Goal: Information Seeking & Learning: Learn about a topic

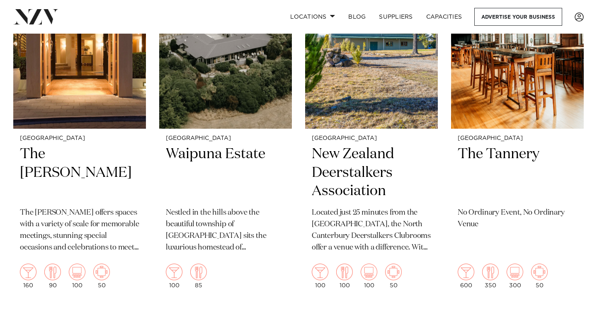
scroll to position [2567, 0]
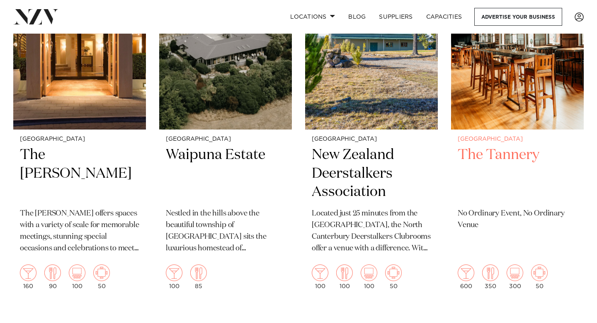
click at [503, 155] on h2 "The Tannery" at bounding box center [517, 174] width 119 height 56
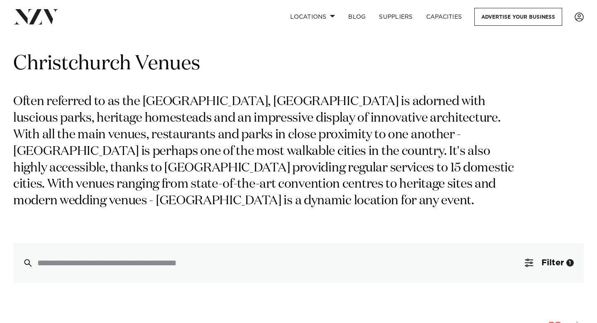
scroll to position [0, 0]
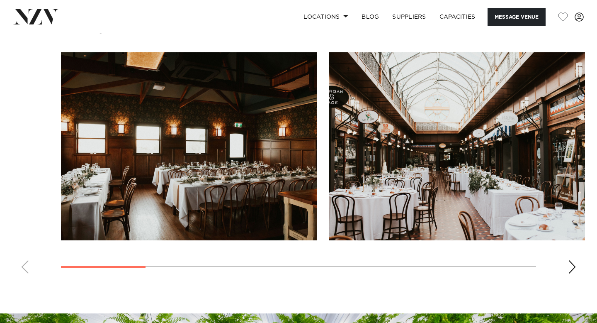
scroll to position [728, 0]
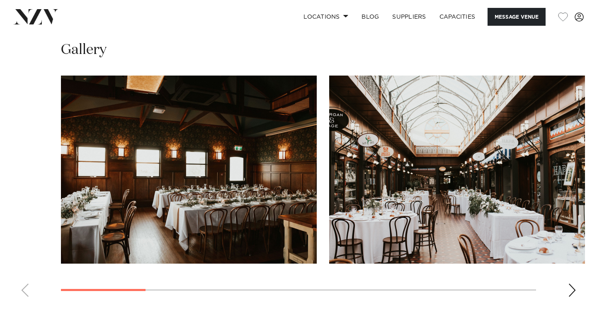
click at [572, 291] on div "Next slide" at bounding box center [572, 289] width 8 height 13
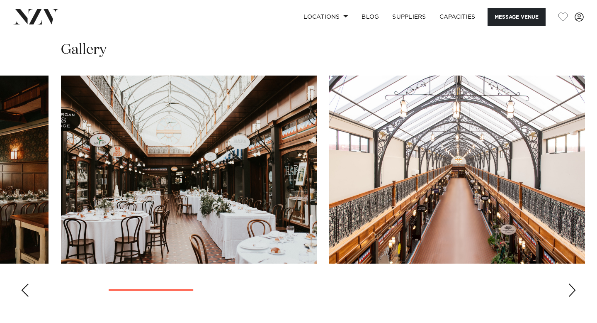
click at [572, 291] on div "Next slide" at bounding box center [572, 289] width 8 height 13
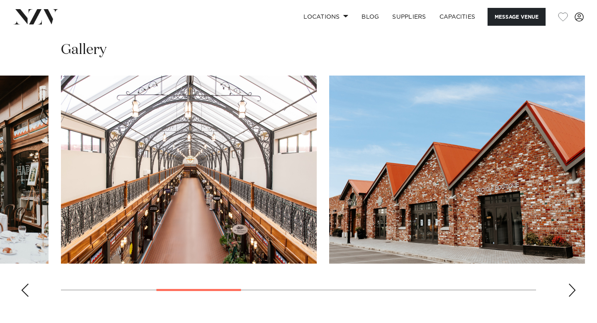
click at [572, 291] on div "Next slide" at bounding box center [572, 289] width 8 height 13
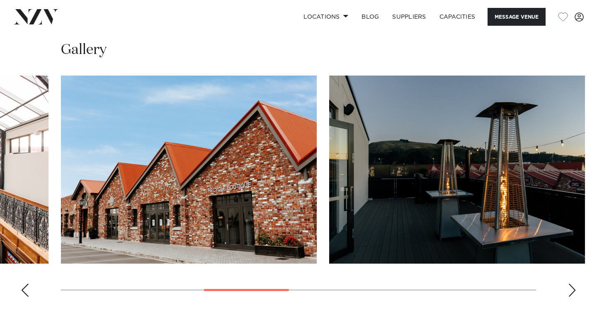
click at [572, 291] on div "Next slide" at bounding box center [572, 289] width 8 height 13
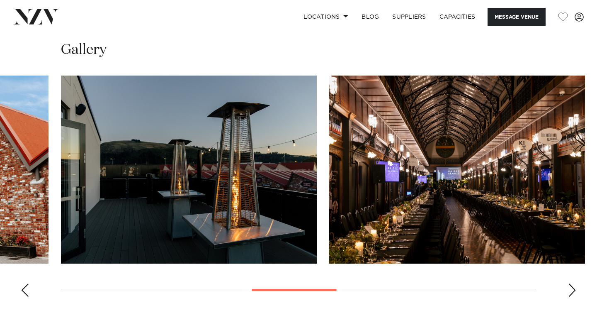
click at [572, 291] on div "Next slide" at bounding box center [572, 289] width 8 height 13
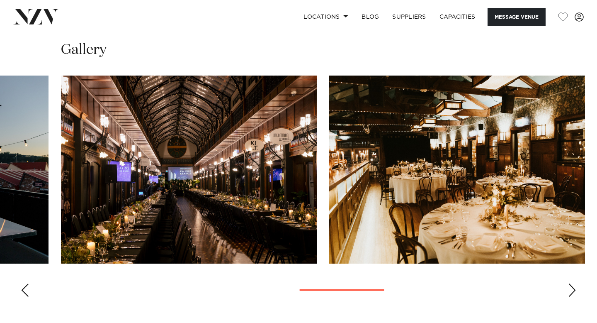
click at [572, 291] on div "Next slide" at bounding box center [572, 289] width 8 height 13
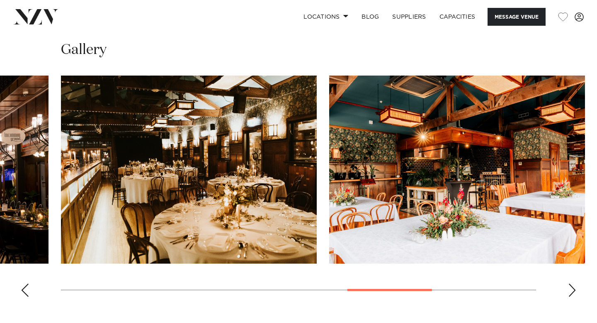
click at [572, 291] on div "Next slide" at bounding box center [572, 289] width 8 height 13
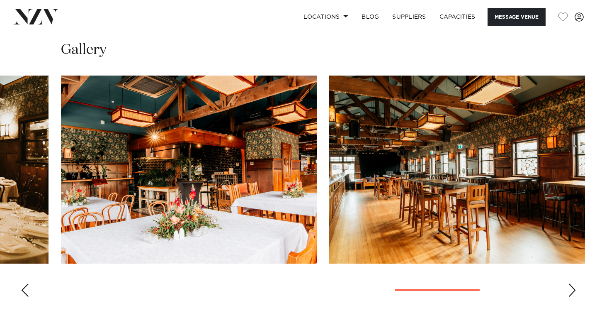
click at [572, 291] on div "Next slide" at bounding box center [572, 289] width 8 height 13
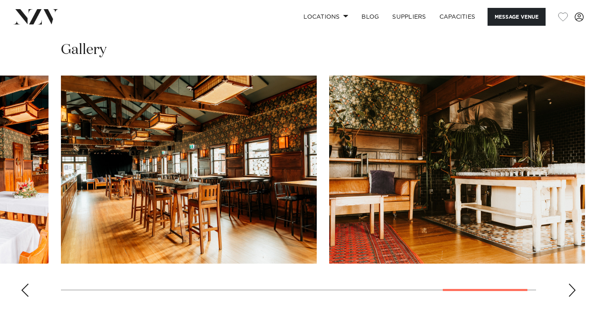
click at [572, 291] on div "Next slide" at bounding box center [572, 289] width 8 height 13
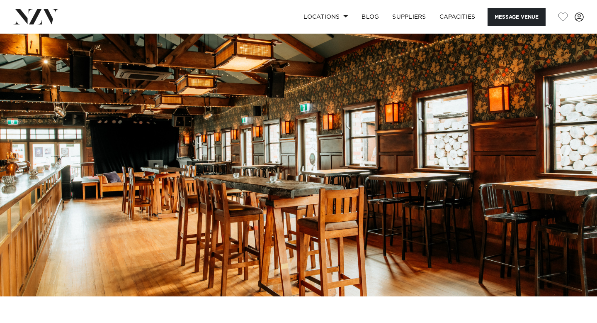
scroll to position [0, 0]
